Goal: Contribute content: Add original content to the website for others to see

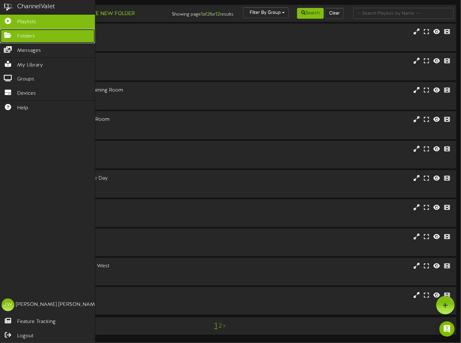
click at [14, 35] on icon at bounding box center [8, 34] width 16 height 5
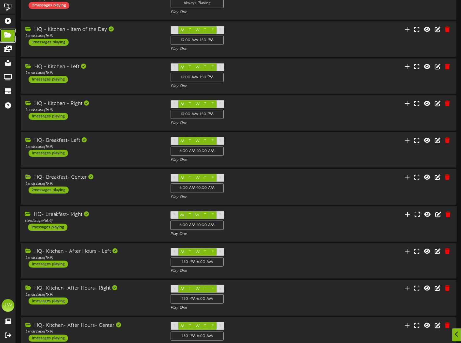
scroll to position [84, 0]
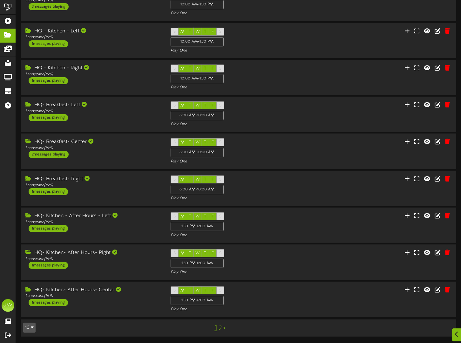
click at [221, 329] on link "2" at bounding box center [220, 328] width 3 height 7
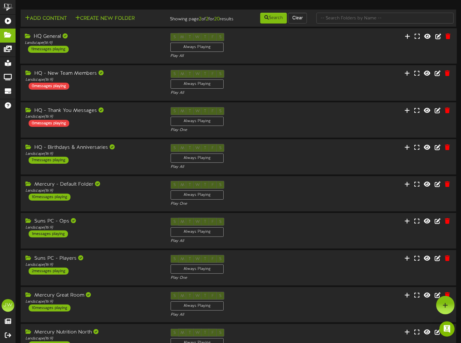
click at [53, 40] on div "HQ General" at bounding box center [93, 36] width 136 height 7
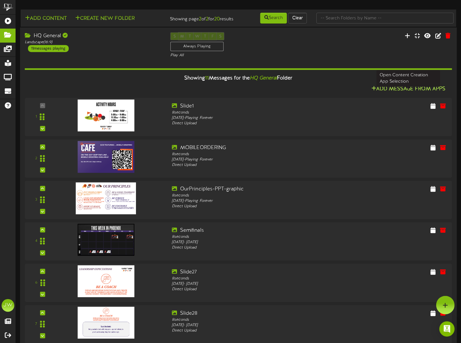
click at [393, 93] on button "Add Message From Apps" at bounding box center [409, 89] width 78 height 8
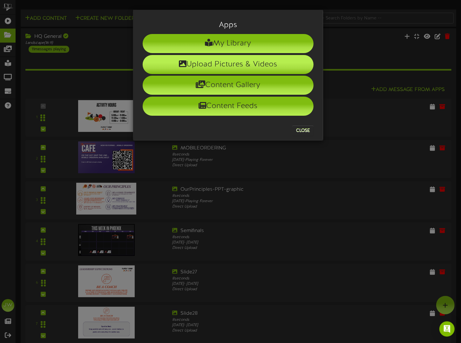
click at [219, 65] on li "Upload Pictures & Videos" at bounding box center [228, 64] width 171 height 19
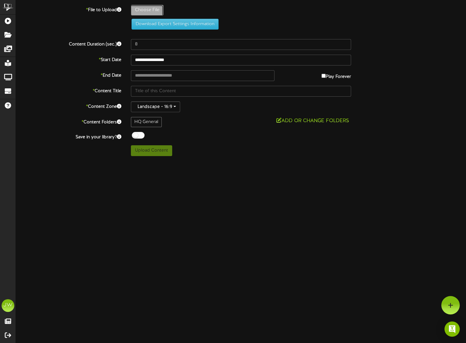
type input "**********"
type input "socialteam"
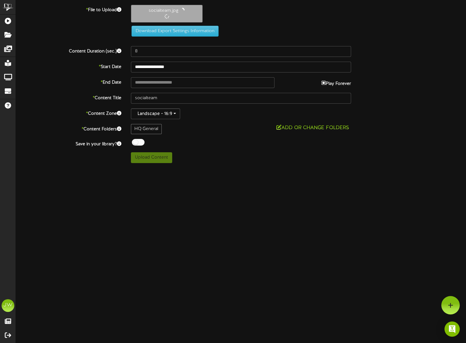
type input "**********"
click at [206, 82] on input "**********" at bounding box center [203, 82] width 144 height 11
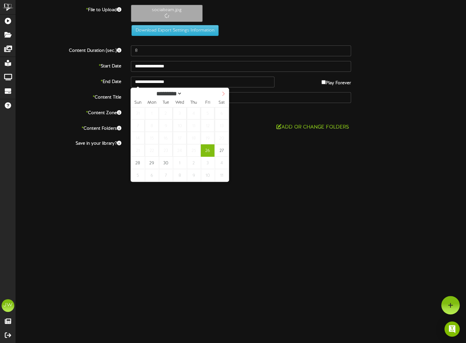
select select "*"
click at [224, 93] on icon at bounding box center [223, 94] width 4 height 4
type input "**********"
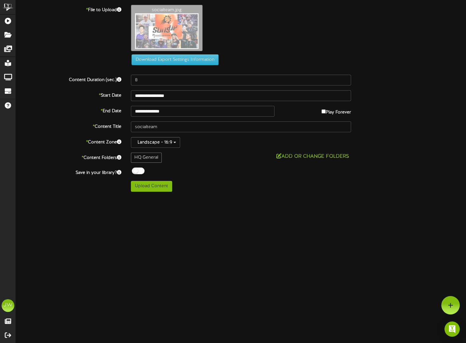
click at [269, 196] on html "ChannelValet Playlists Folders Messages My Library Groups Devices Help JW Janna…" at bounding box center [233, 98] width 466 height 196
click at [134, 170] on div at bounding box center [138, 171] width 13 height 7
click at [139, 185] on button "Upload Content" at bounding box center [151, 186] width 41 height 11
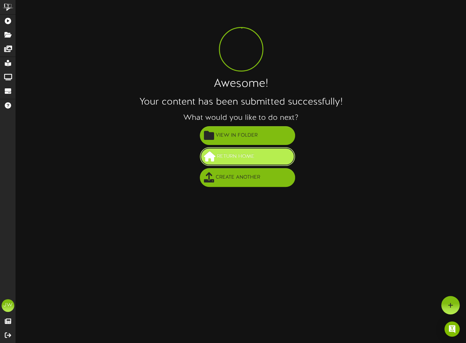
click at [229, 158] on span "Return Home" at bounding box center [236, 156] width 41 height 10
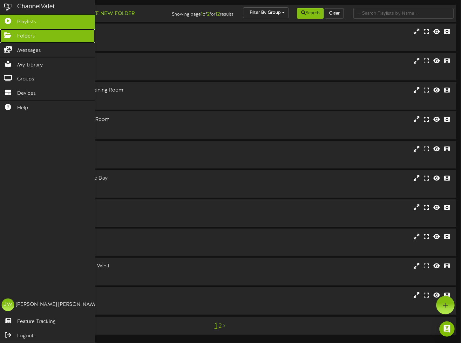
click at [10, 35] on icon at bounding box center [8, 34] width 16 height 5
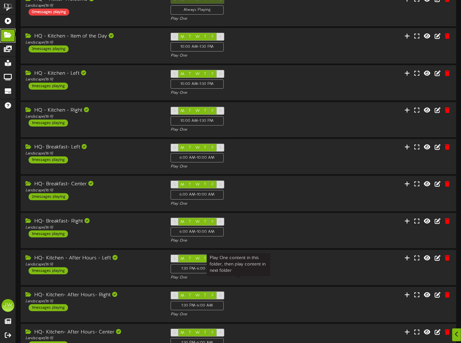
scroll to position [84, 0]
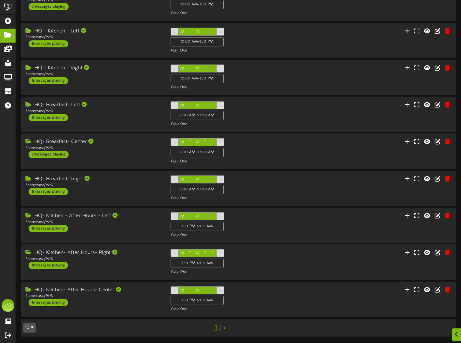
click at [220, 327] on link "2" at bounding box center [220, 328] width 3 height 7
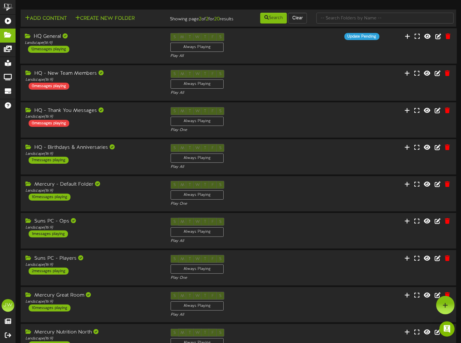
click at [56, 40] on div "HQ General" at bounding box center [93, 36] width 136 height 7
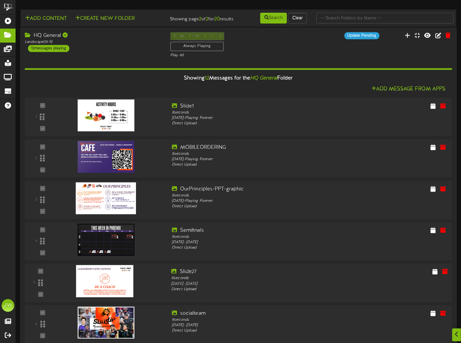
scroll to position [159, 0]
